Goal: Information Seeking & Learning: Find contact information

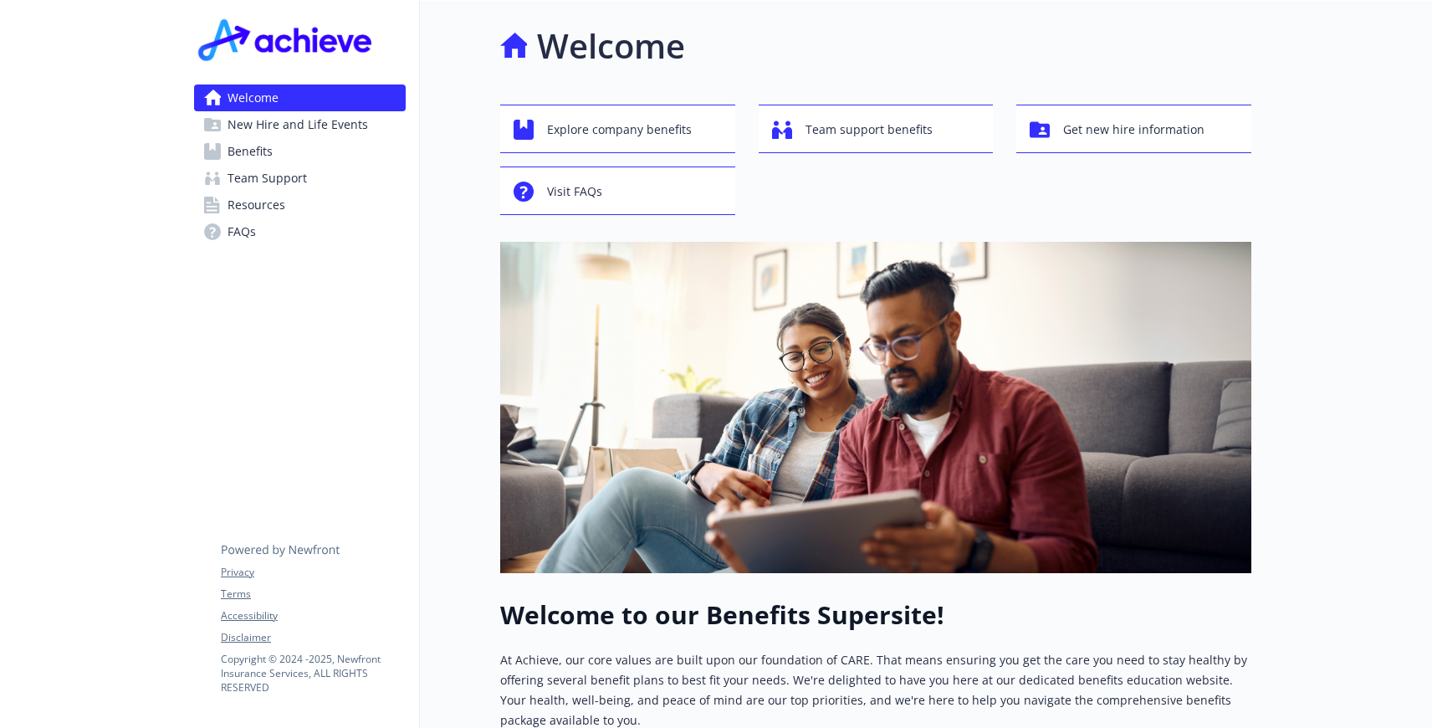
click at [282, 185] on span "Team Support" at bounding box center [267, 178] width 79 height 27
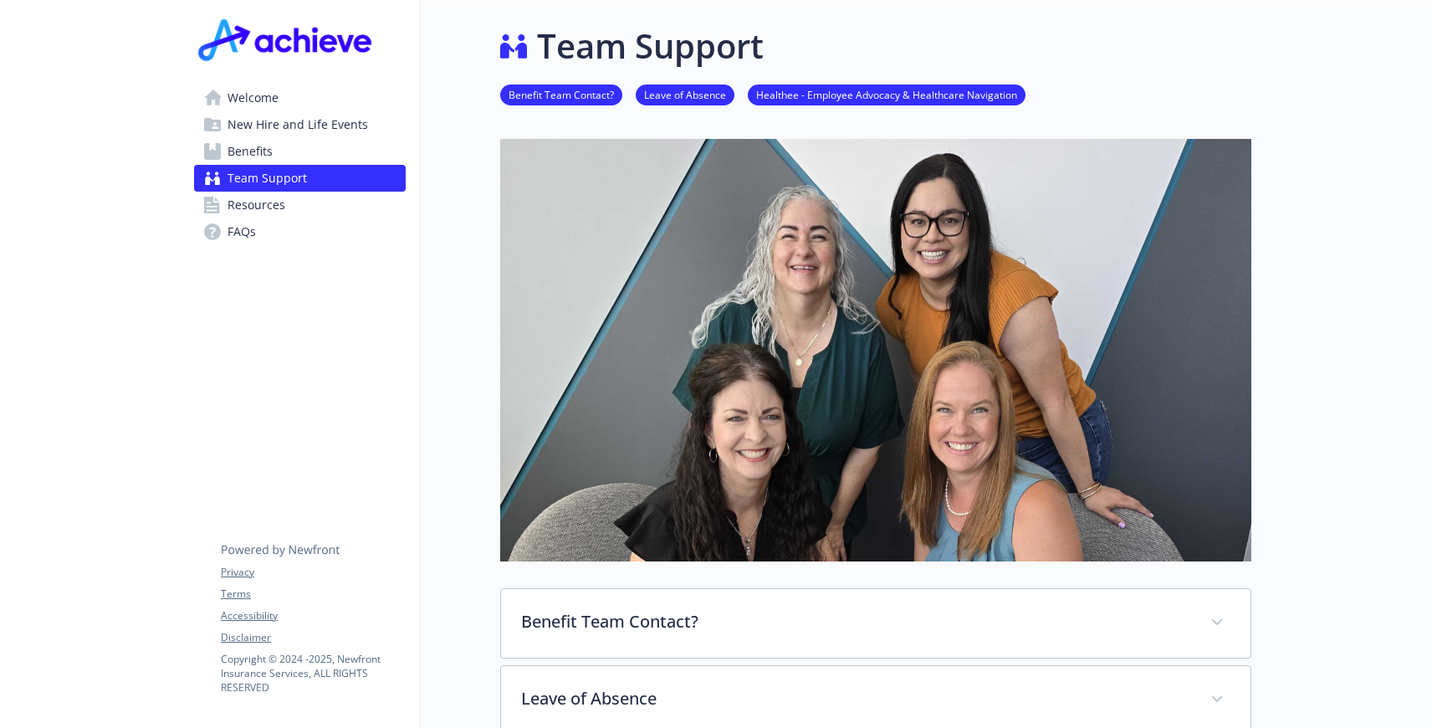
click at [578, 100] on link "Benefit Team Contact?" at bounding box center [561, 94] width 122 height 16
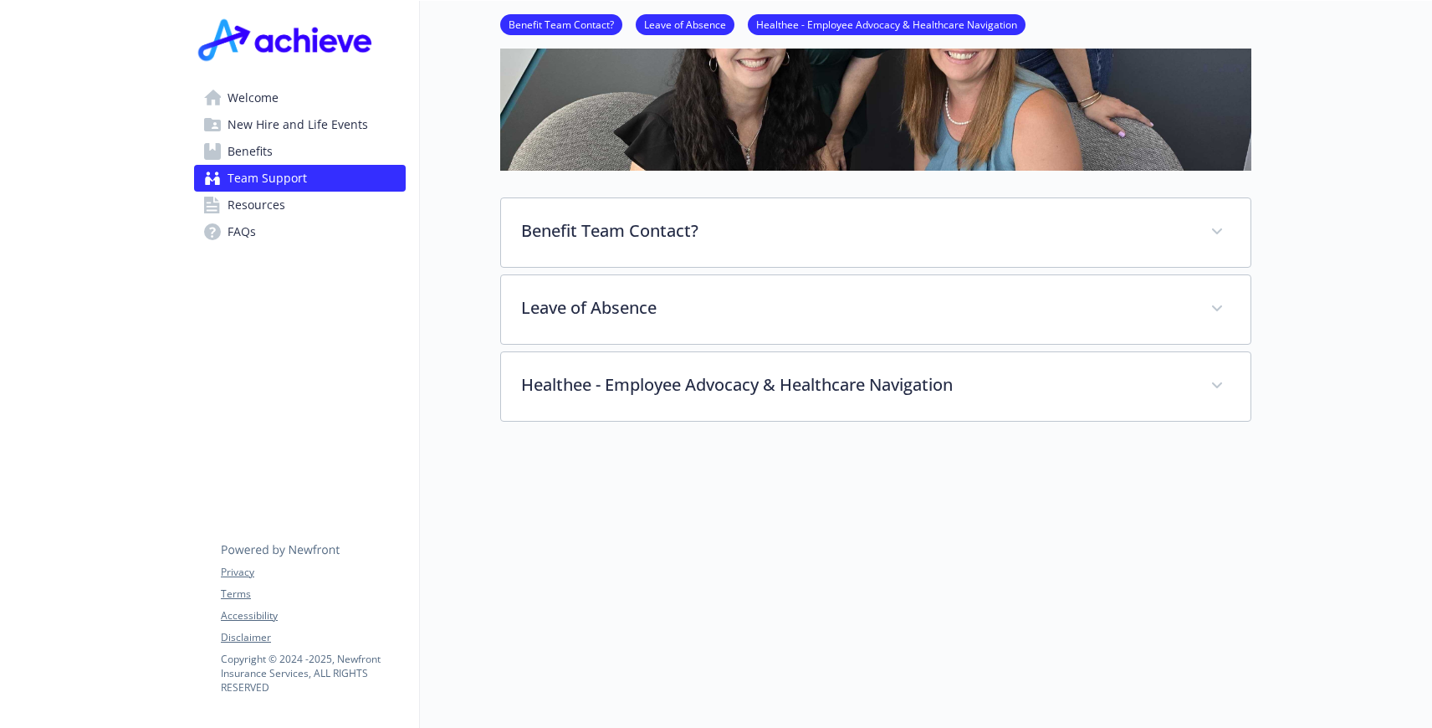
scroll to position [413, 0]
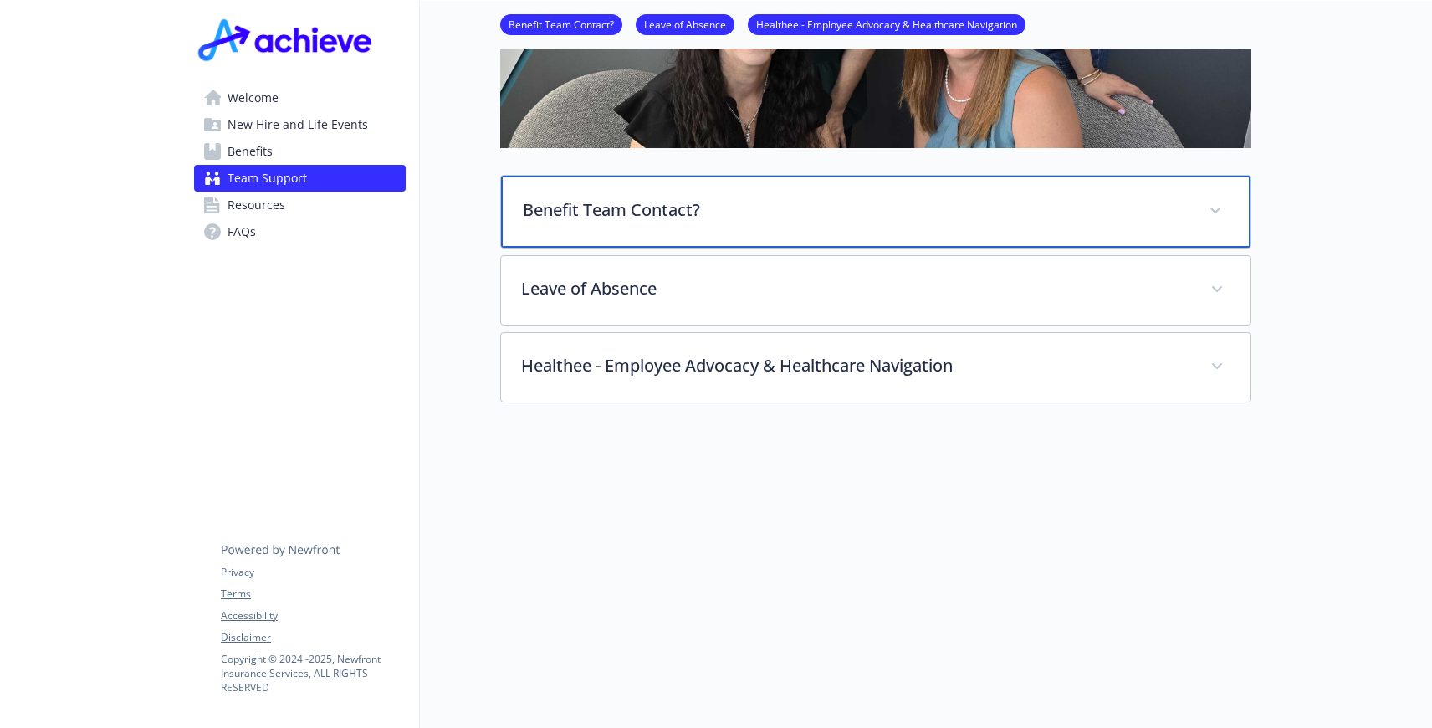
click at [632, 207] on p "Benefit Team Contact?" at bounding box center [856, 209] width 666 height 25
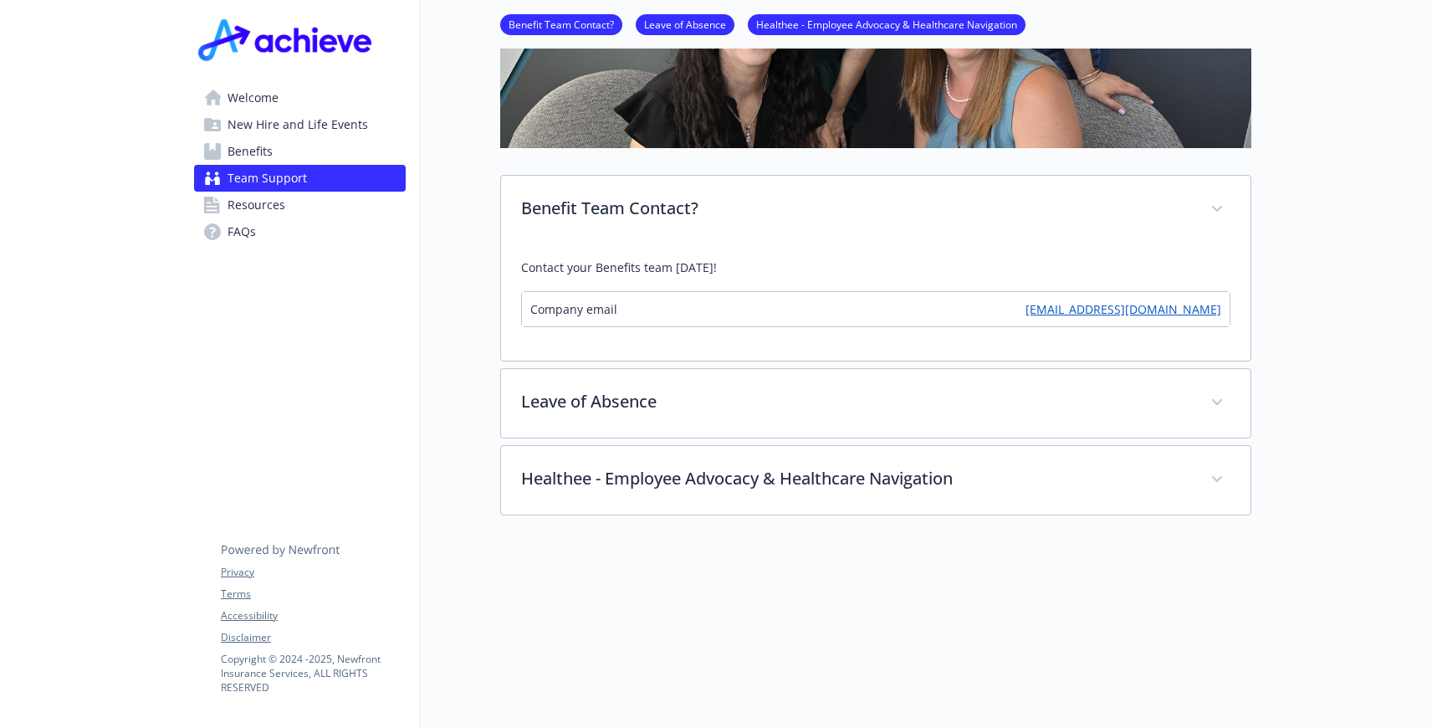
click at [264, 226] on link "FAQs" at bounding box center [300, 231] width 212 height 27
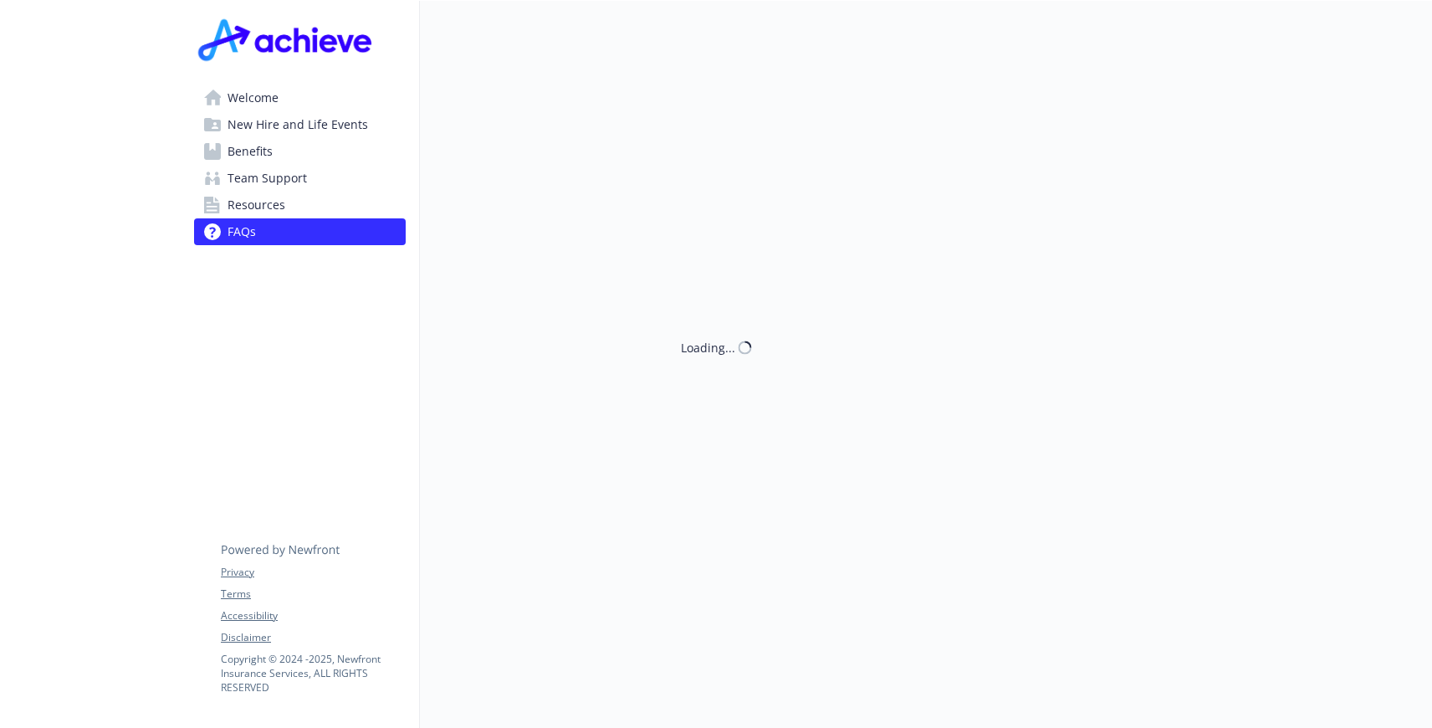
scroll to position [413, 0]
